Goal: Information Seeking & Learning: Learn about a topic

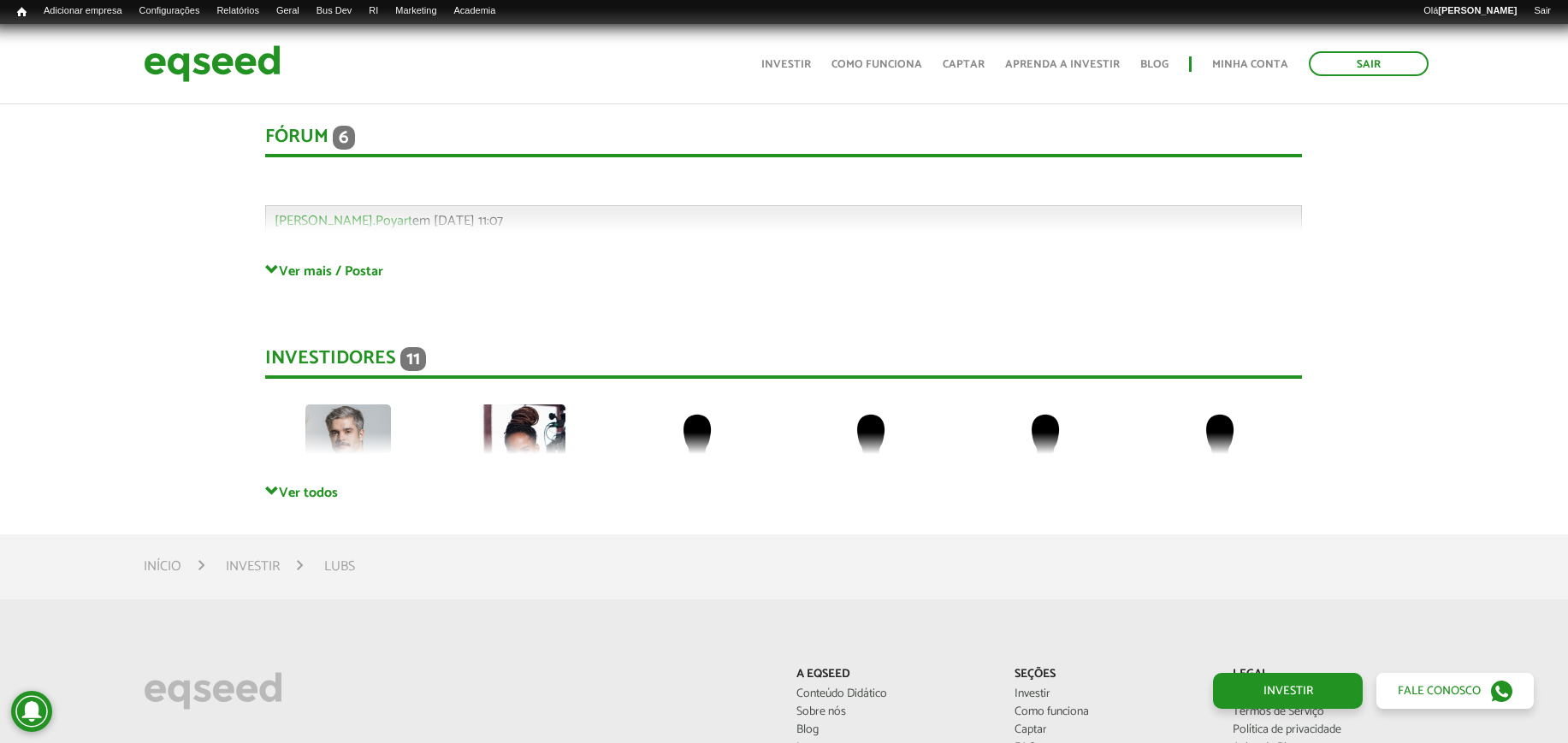
scroll to position [3742, 0]
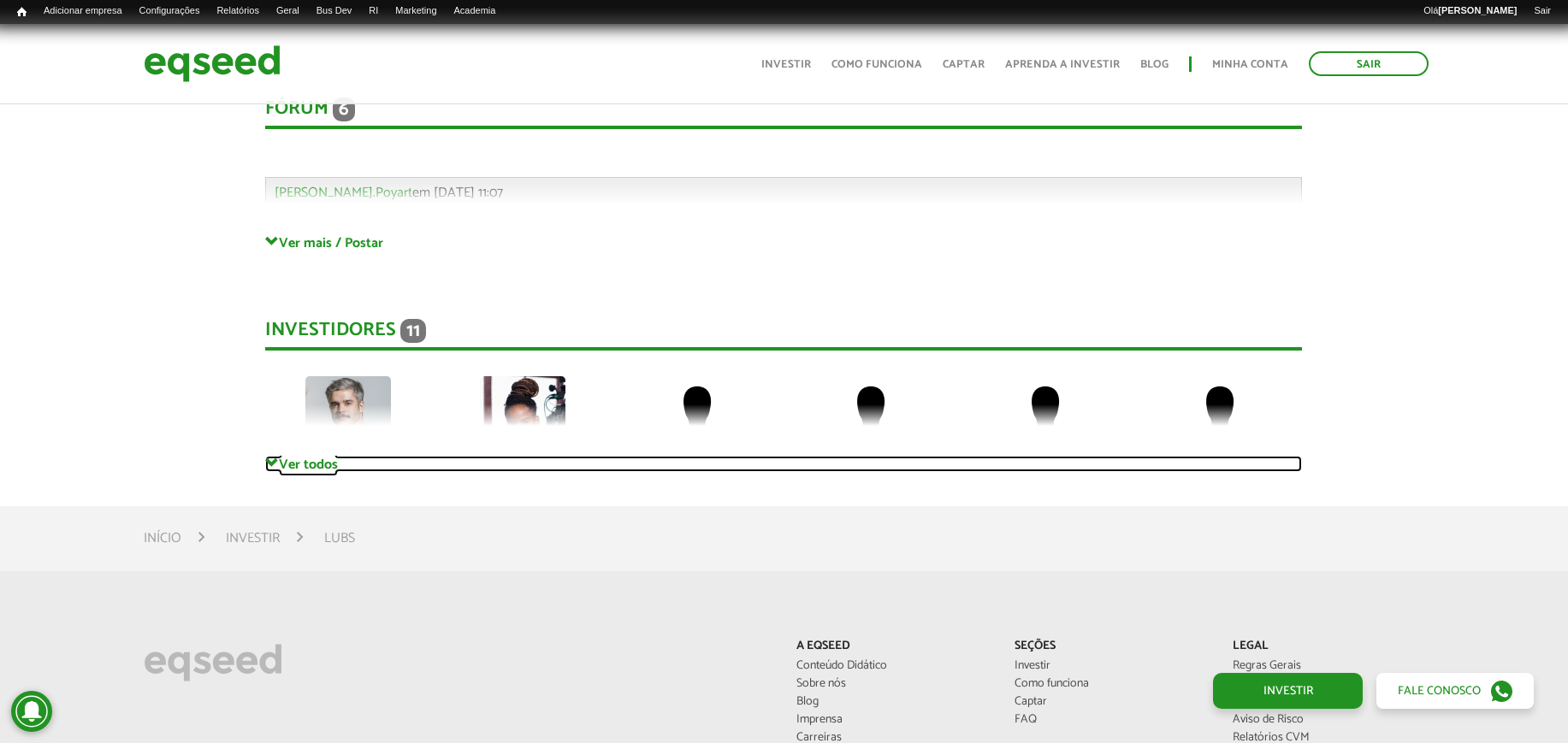
click at [335, 456] on link "Ver todos" at bounding box center [783, 463] width 1037 height 16
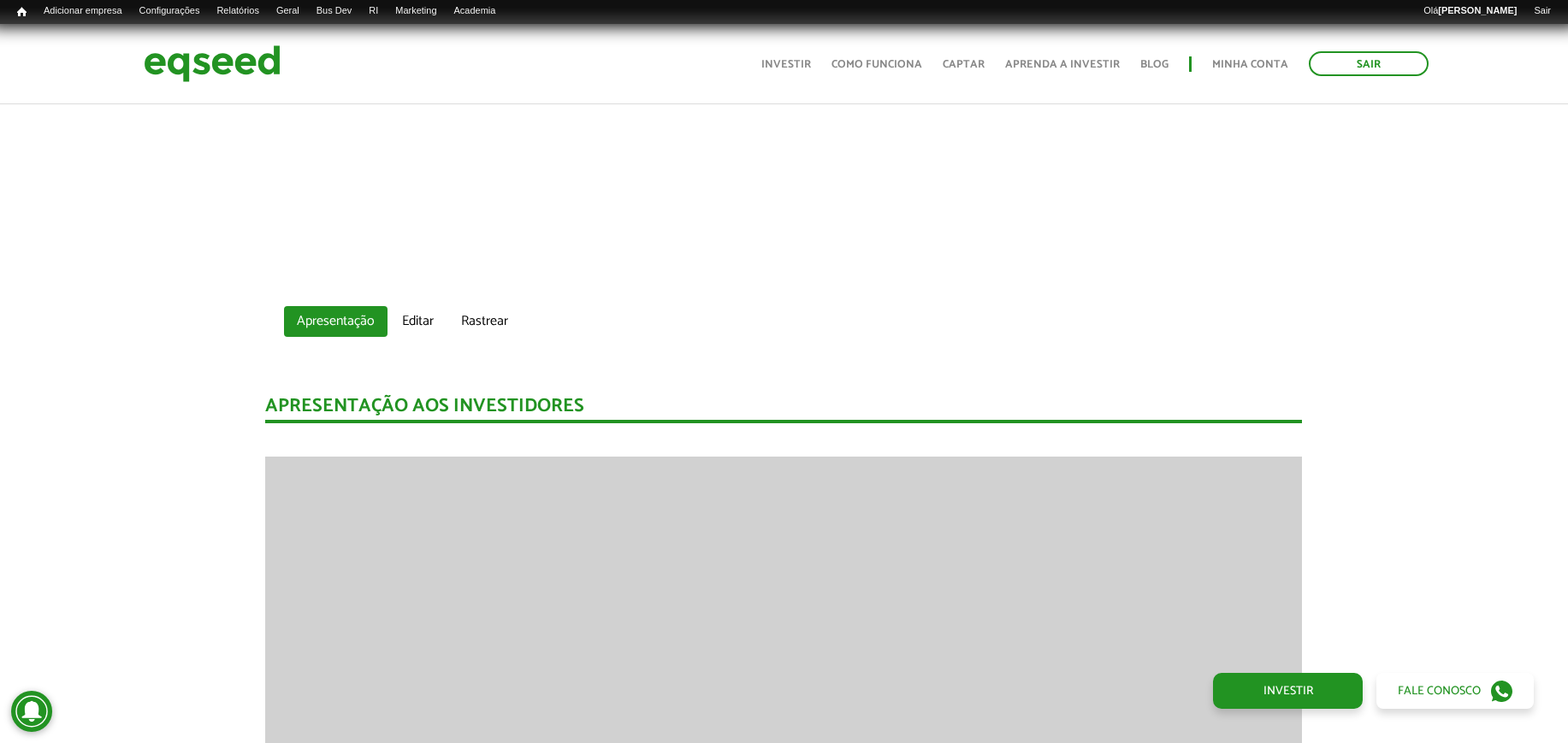
scroll to position [1283, 0]
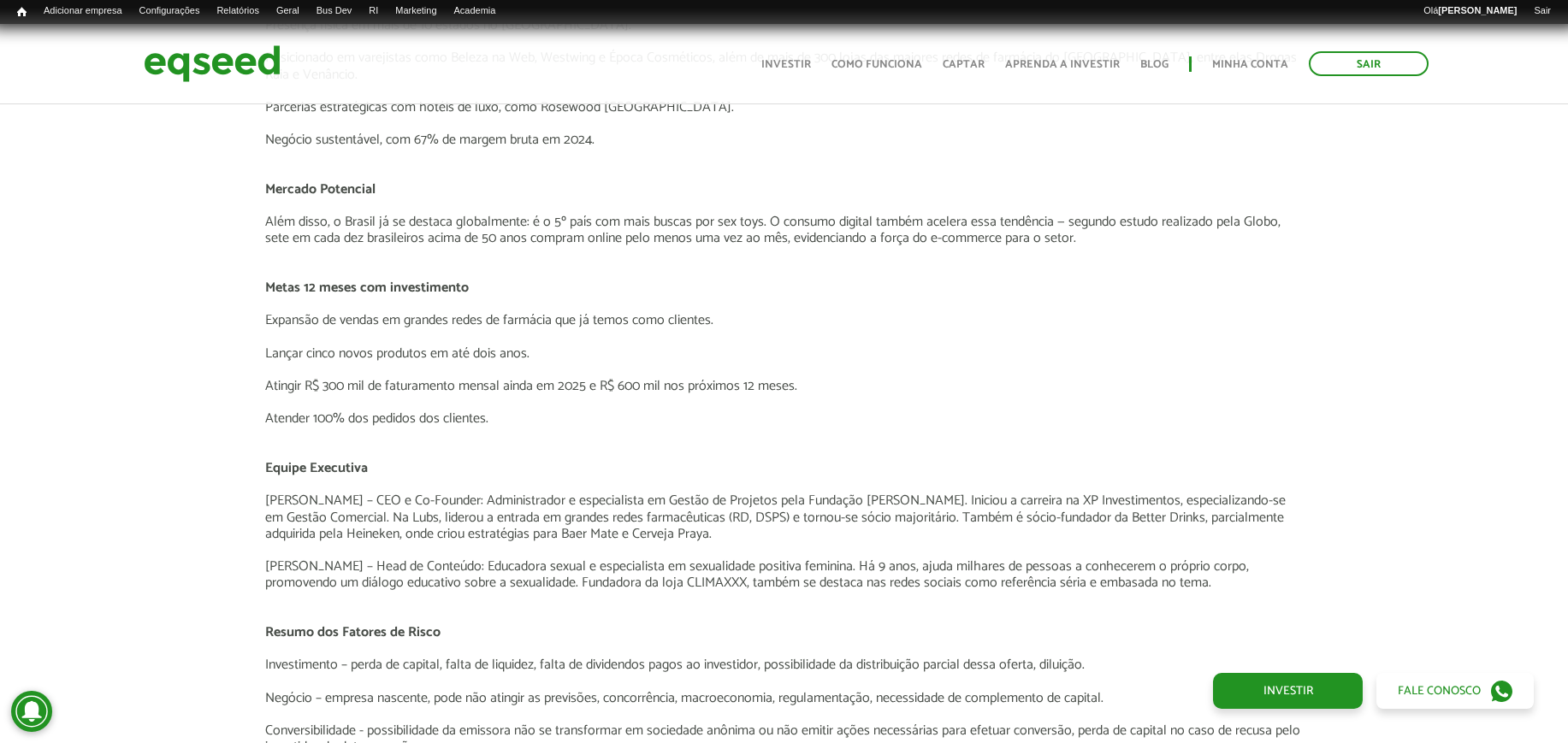
scroll to position [2138, 0]
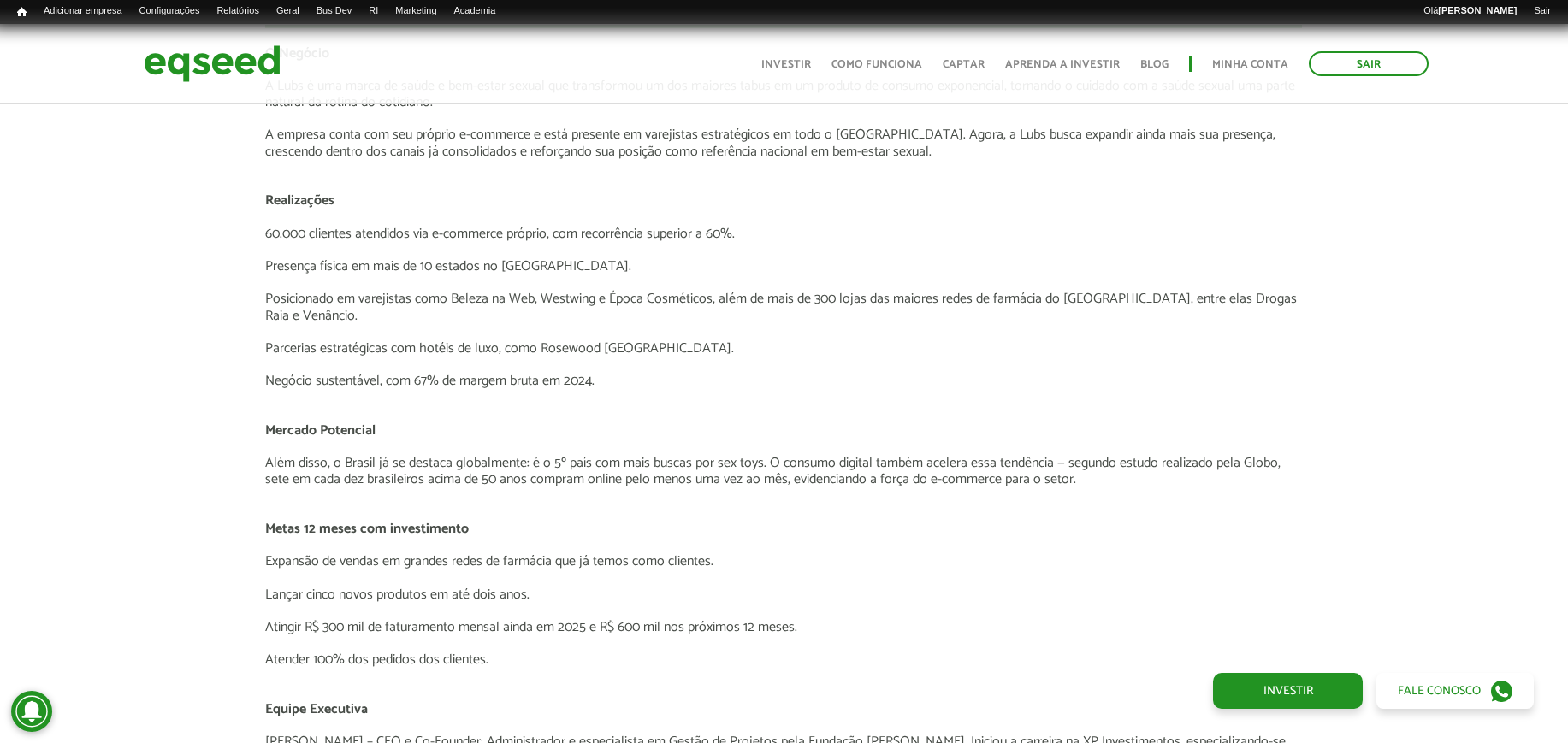
click at [579, 297] on p "Posicionado em varejistas como Beleza na Web, Westwing e Época Cosméticos, além…" at bounding box center [783, 307] width 1037 height 33
copy p "Westwing"
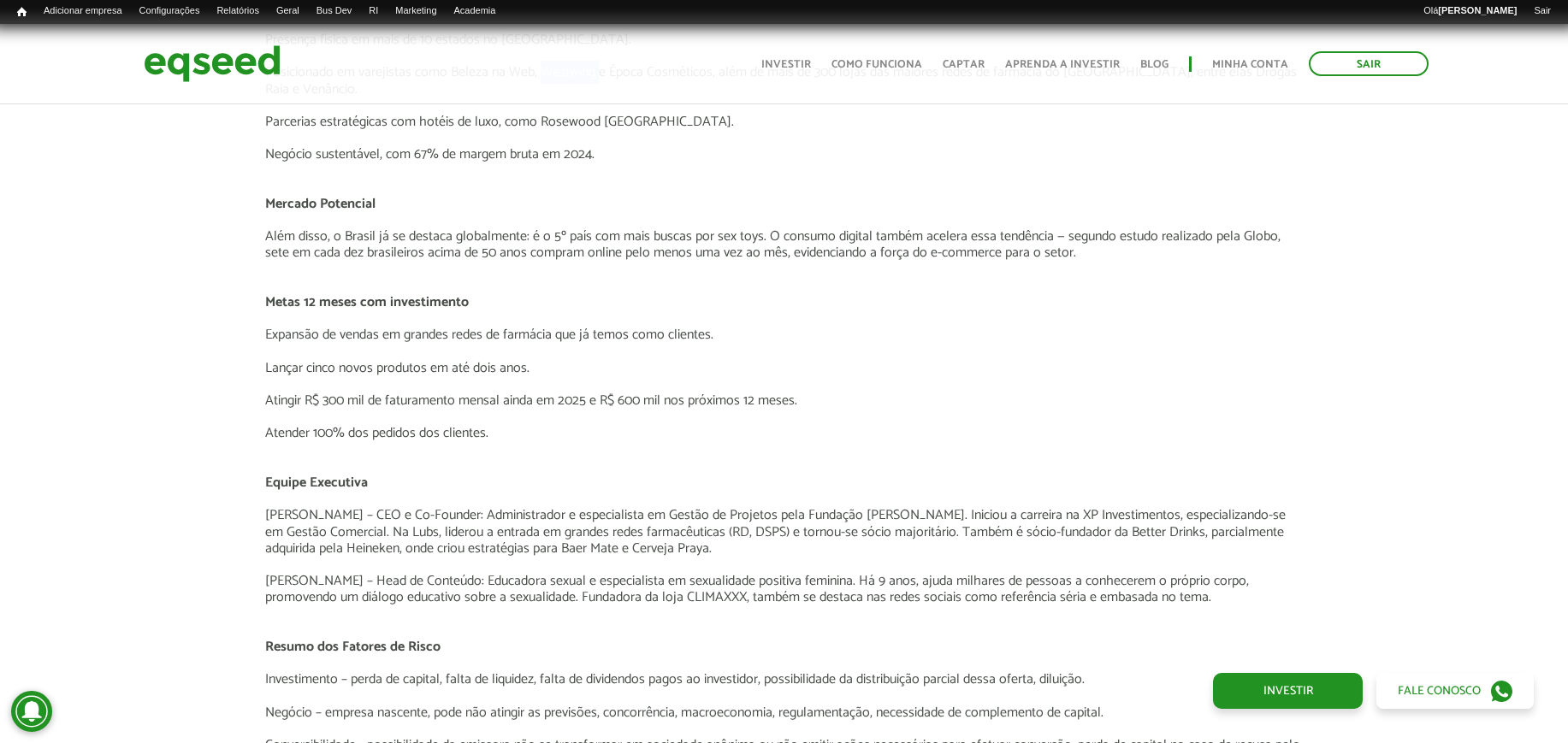
scroll to position [2352, 0]
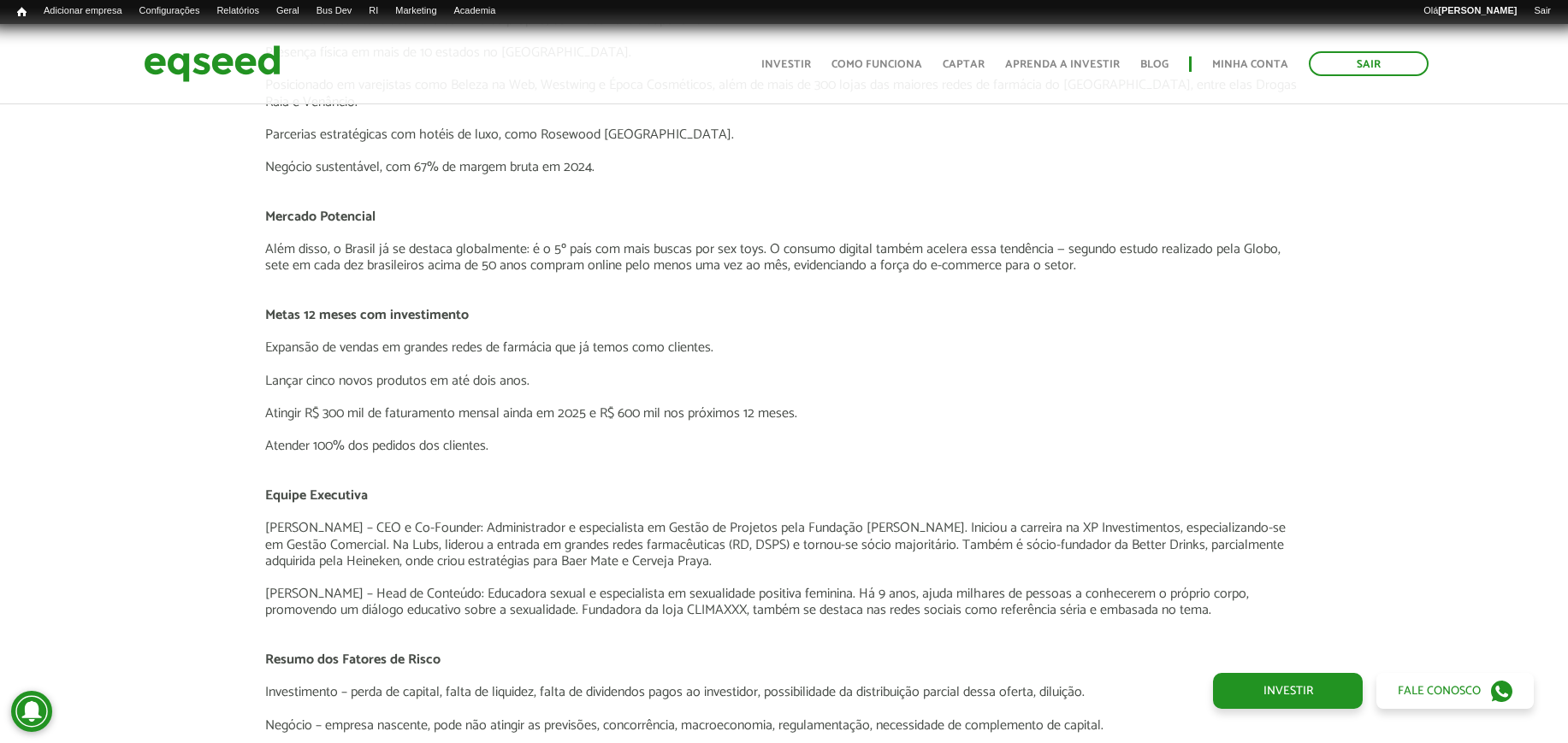
click at [598, 569] on p at bounding box center [783, 577] width 1037 height 16
click at [549, 586] on p "[PERSON_NAME] – Head de Conteúdo: Educadora sexual e especialista em sexualidad…" at bounding box center [783, 602] width 1037 height 33
drag, startPoint x: 549, startPoint y: 570, endPoint x: 803, endPoint y: 582, distance: 254.3
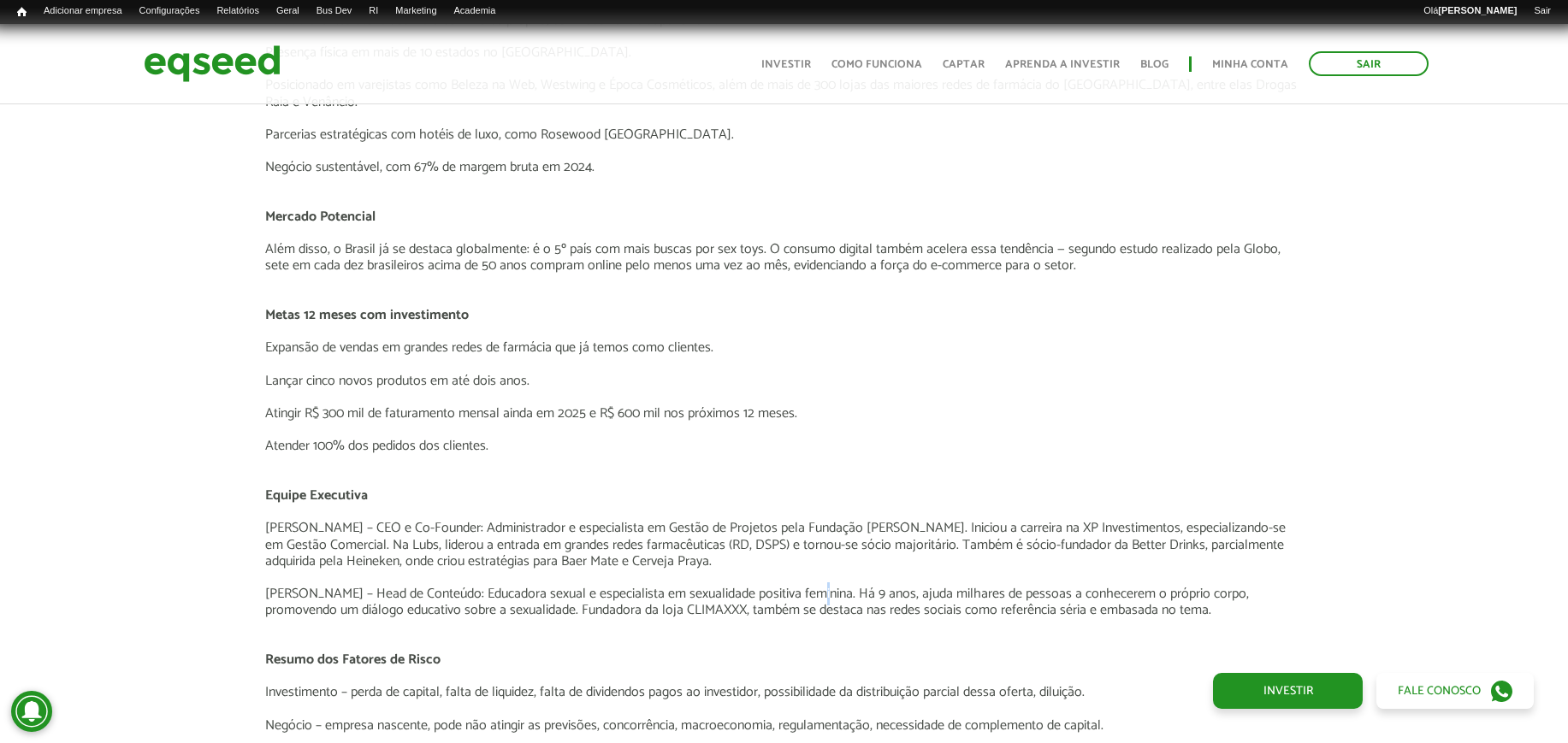
click at [803, 586] on p "[PERSON_NAME] – Head de Conteúdo: Educadora sexual e especialista em sexualidad…" at bounding box center [783, 602] width 1037 height 33
drag, startPoint x: 803, startPoint y: 582, endPoint x: 651, endPoint y: 684, distance: 183.1
click at [651, 684] on p "Investimento – perda de capital, falta de liquidez, falta de dividendos pagos a…" at bounding box center [783, 692] width 1037 height 16
